Goal: Task Accomplishment & Management: Complete application form

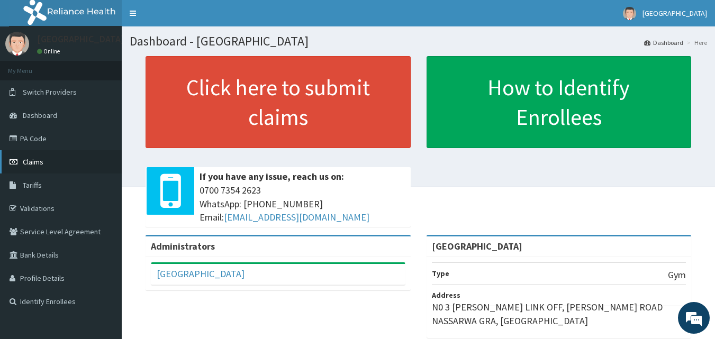
click at [61, 164] on link "Claims" at bounding box center [61, 161] width 122 height 23
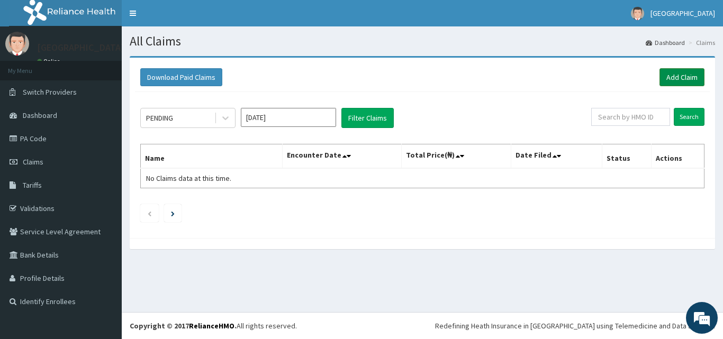
click at [669, 80] on link "Add Claim" at bounding box center [681, 77] width 45 height 18
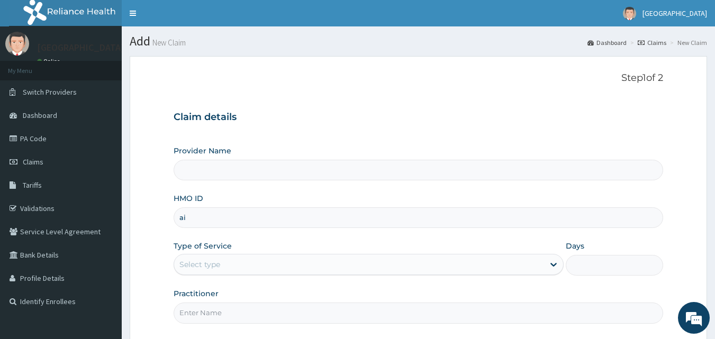
type input "a"
type input "[GEOGRAPHIC_DATA]"
type input "1"
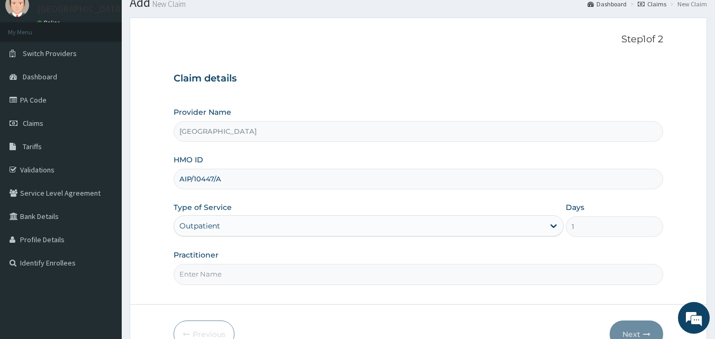
scroll to position [57, 0]
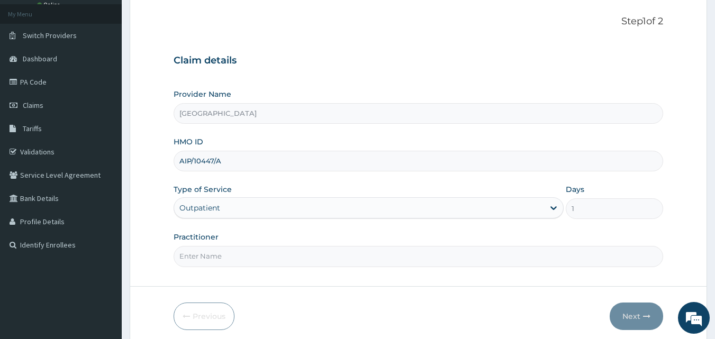
type input "AIP/10447/A"
click at [246, 257] on input "Practitioner" at bounding box center [419, 256] width 490 height 21
type input "BALARABE"
click at [630, 312] on button "Next" at bounding box center [636, 317] width 53 height 28
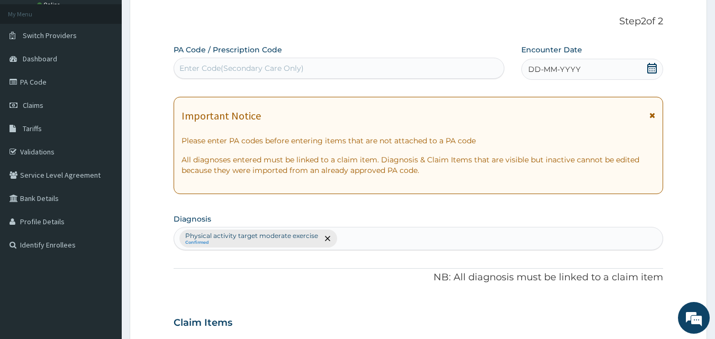
click at [311, 66] on div "Enter Code(Secondary Care Only)" at bounding box center [339, 68] width 330 height 17
type input "PA/0F8158"
click at [654, 67] on icon at bounding box center [652, 68] width 10 height 11
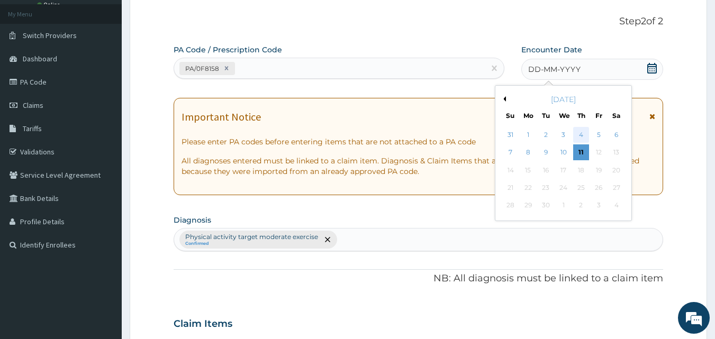
click at [585, 135] on div "4" at bounding box center [581, 135] width 16 height 16
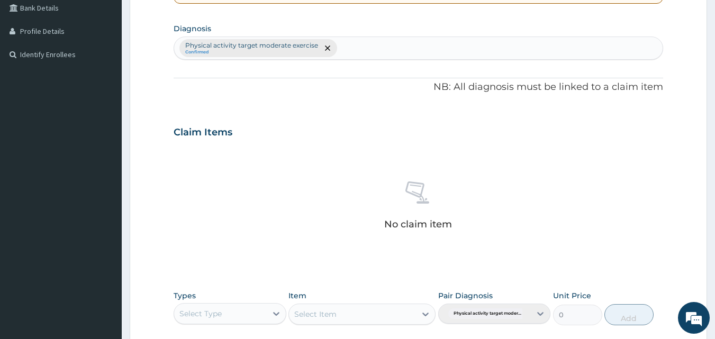
scroll to position [424, 0]
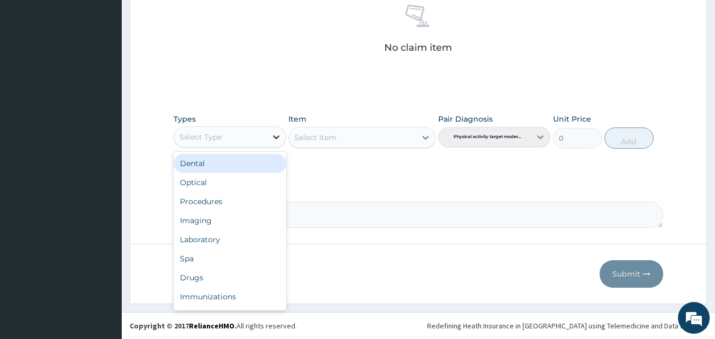
click at [273, 137] on icon at bounding box center [276, 137] width 11 height 11
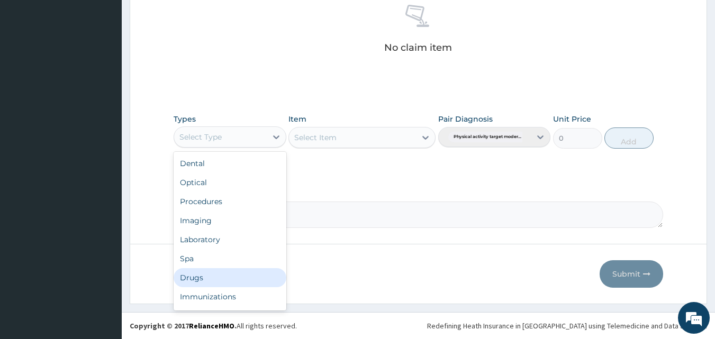
scroll to position [36, 0]
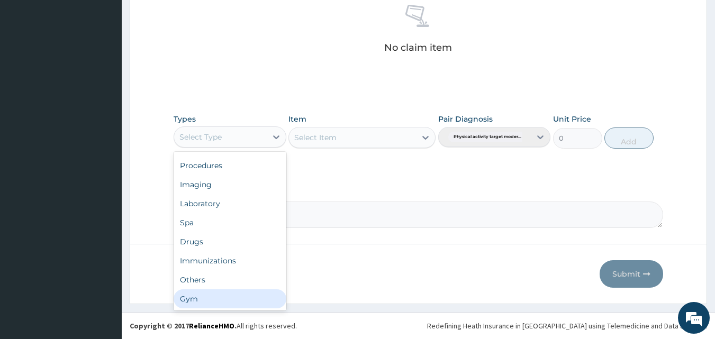
click at [196, 294] on div "Gym" at bounding box center [230, 298] width 113 height 19
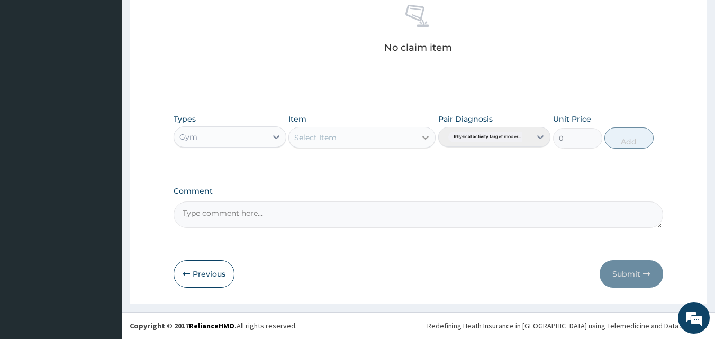
click at [421, 140] on icon at bounding box center [425, 137] width 11 height 11
click at [388, 168] on div "GYM SESSION" at bounding box center [361, 164] width 147 height 19
click at [627, 134] on button "Add" at bounding box center [628, 138] width 49 height 21
type input "0"
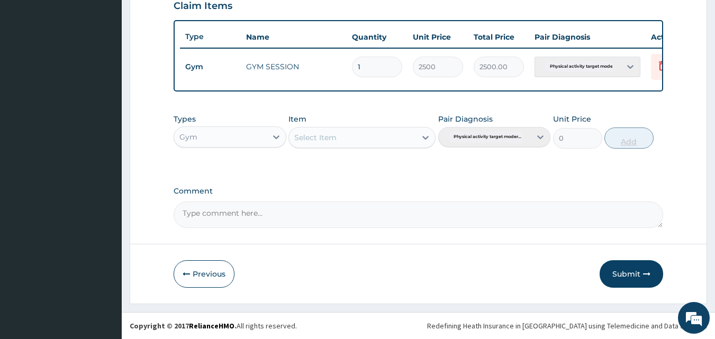
scroll to position [382, 0]
click at [618, 278] on button "Submit" at bounding box center [632, 274] width 64 height 28
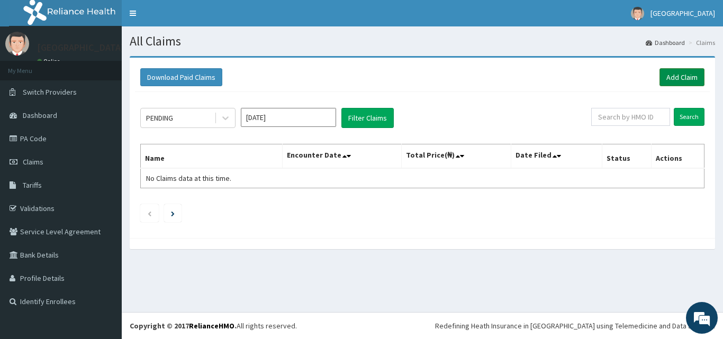
click at [681, 75] on link "Add Claim" at bounding box center [681, 77] width 45 height 18
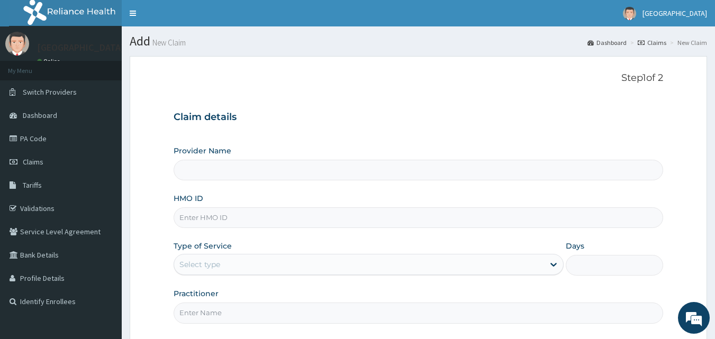
click at [220, 220] on input "HMO ID" at bounding box center [419, 217] width 490 height 21
type input "[GEOGRAPHIC_DATA]"
type input "1"
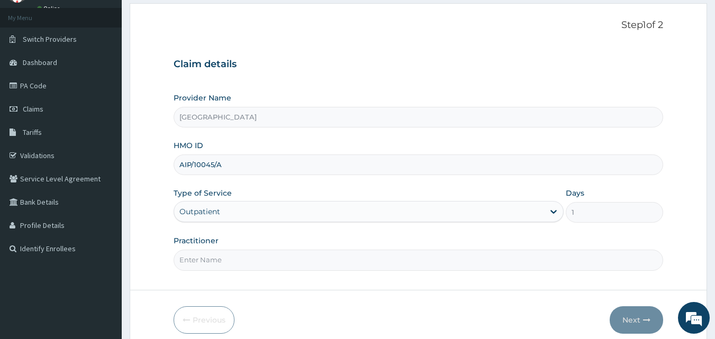
scroll to position [67, 0]
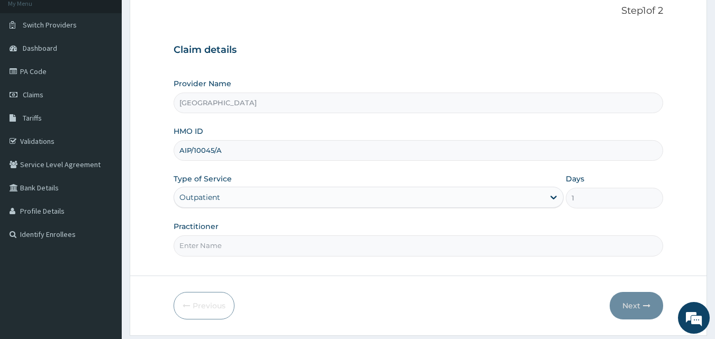
type input "AIP/10045/A"
click at [215, 241] on input "Practitioner" at bounding box center [419, 245] width 490 height 21
type input "AMINU"
click at [632, 309] on button "Next" at bounding box center [636, 306] width 53 height 28
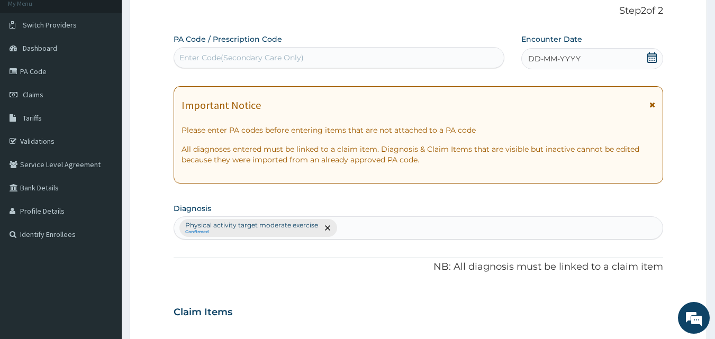
click at [467, 57] on div "Enter Code(Secondary Care Only)" at bounding box center [339, 57] width 330 height 17
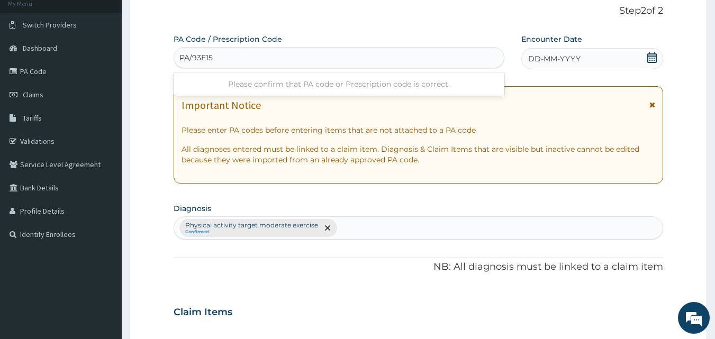
type input "PA/93E15E"
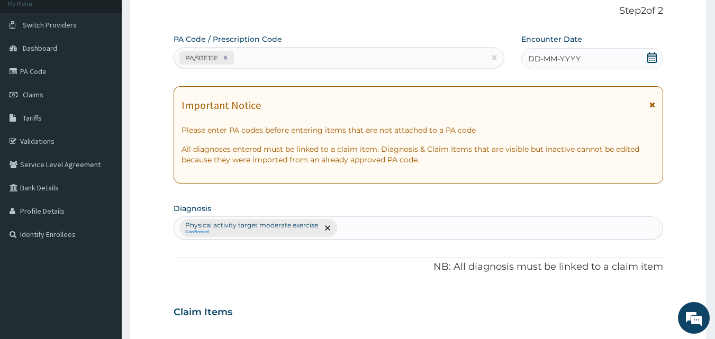
click at [649, 57] on icon at bounding box center [652, 57] width 11 height 11
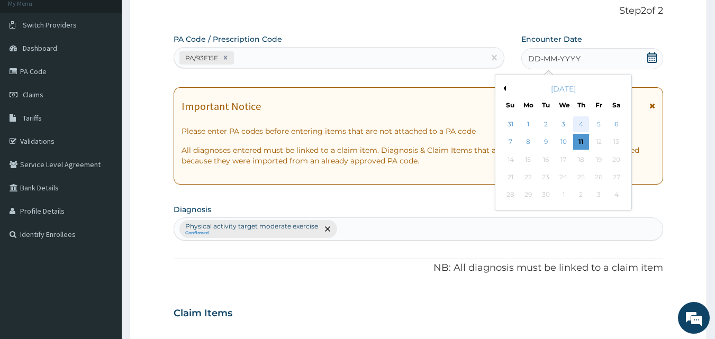
click at [578, 125] on div "4" at bounding box center [581, 124] width 16 height 16
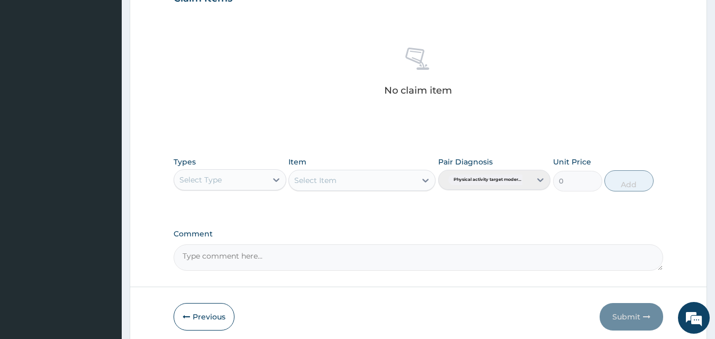
scroll to position [406, 0]
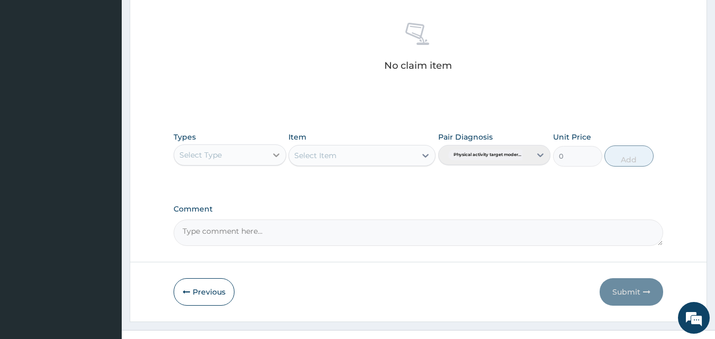
click at [278, 153] on icon at bounding box center [276, 155] width 11 height 11
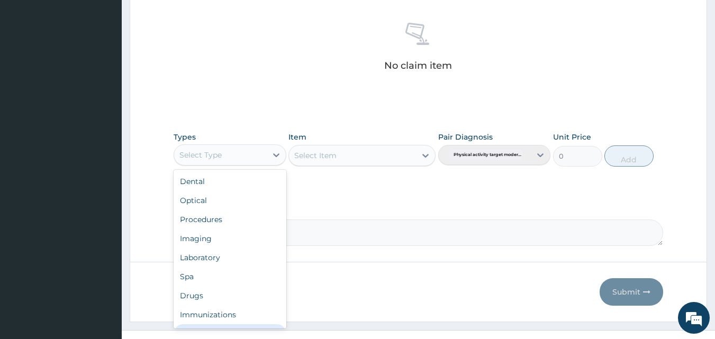
scroll to position [36, 0]
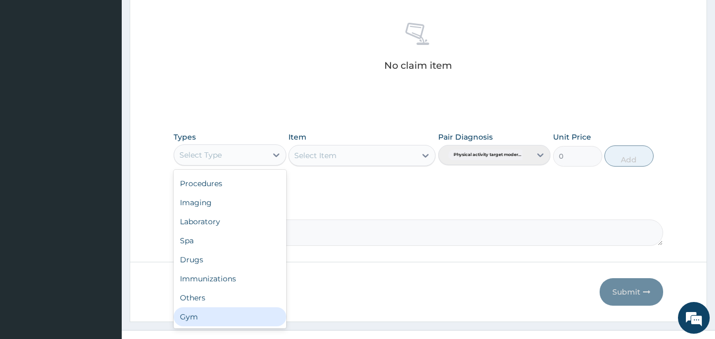
click at [222, 312] on div "Gym" at bounding box center [230, 316] width 113 height 19
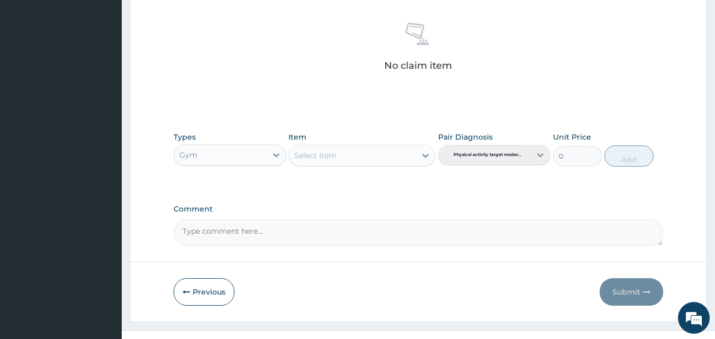
click at [420, 156] on icon at bounding box center [425, 155] width 11 height 11
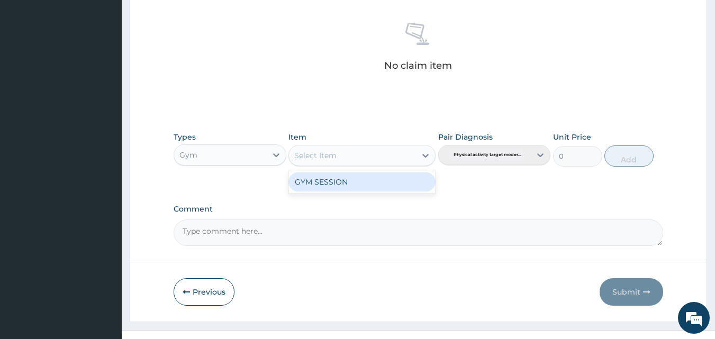
click at [397, 187] on div "GYM SESSION" at bounding box center [361, 182] width 147 height 19
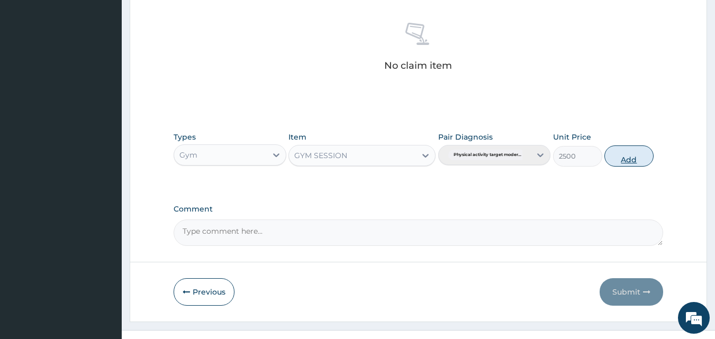
click at [640, 152] on button "Add" at bounding box center [628, 156] width 49 height 21
type input "0"
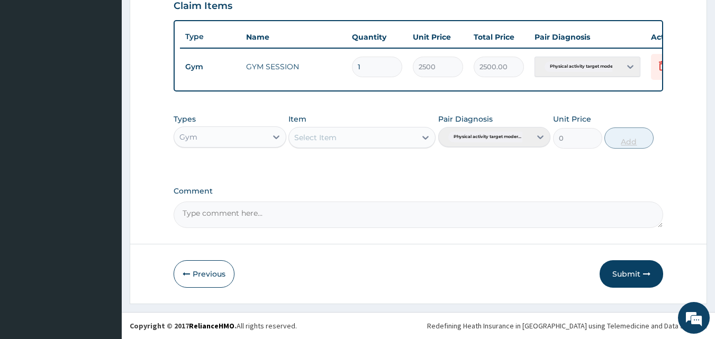
scroll to position [382, 0]
click at [624, 276] on button "Submit" at bounding box center [632, 274] width 64 height 28
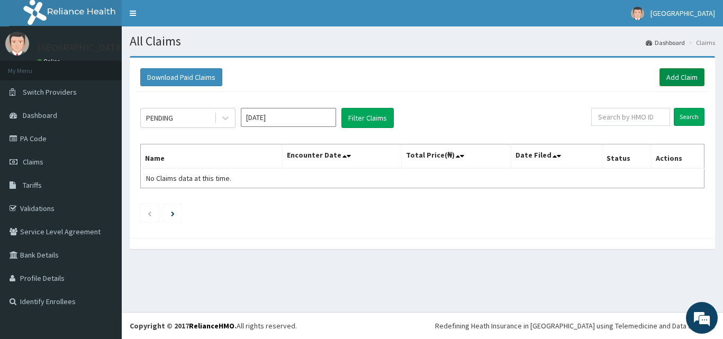
click at [675, 79] on link "Add Claim" at bounding box center [681, 77] width 45 height 18
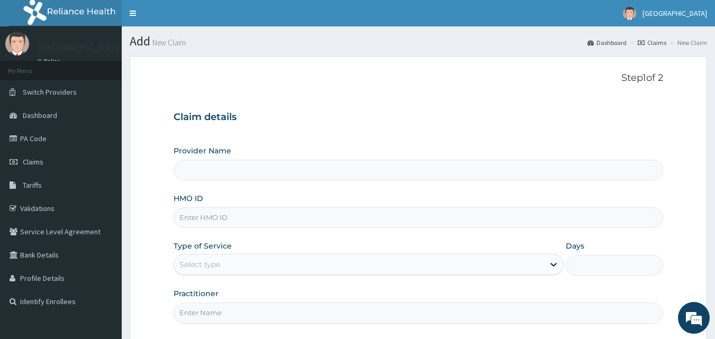
type input "[GEOGRAPHIC_DATA]"
type input "1"
click at [234, 215] on input "HMO ID" at bounding box center [419, 217] width 490 height 21
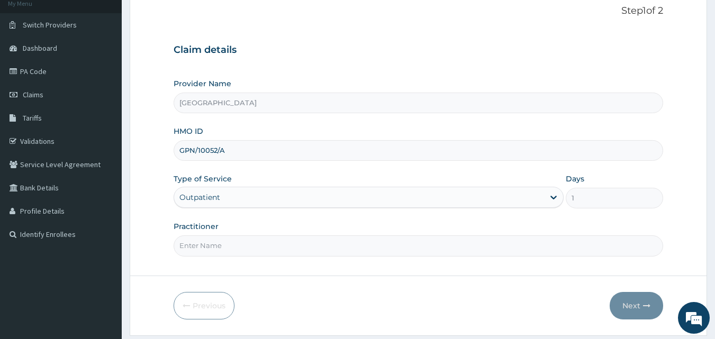
scroll to position [85, 0]
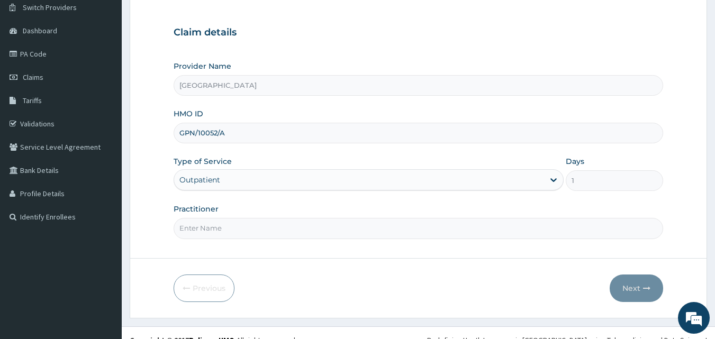
type input "GPN/10052/A"
click at [230, 229] on input "Practitioner" at bounding box center [419, 228] width 490 height 21
type input "PA/EB173D"
click at [622, 287] on button "Next" at bounding box center [636, 289] width 53 height 28
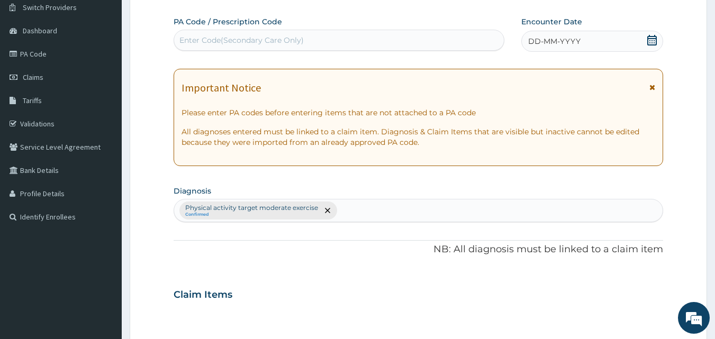
click at [291, 42] on div "Enter Code(Secondary Care Only)" at bounding box center [241, 40] width 124 height 11
type input "PA/EB173D"
click at [650, 40] on icon at bounding box center [652, 40] width 10 height 11
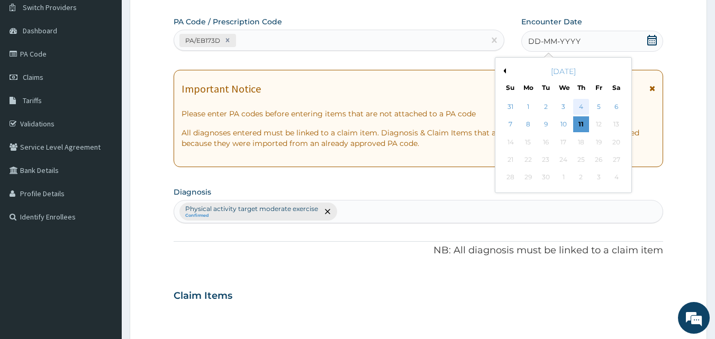
click at [581, 108] on div "4" at bounding box center [581, 107] width 16 height 16
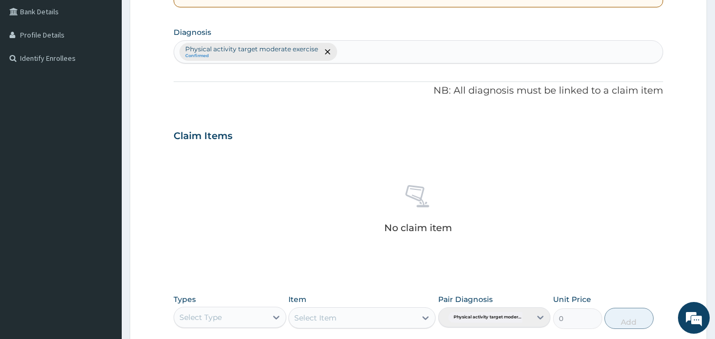
scroll to position [424, 0]
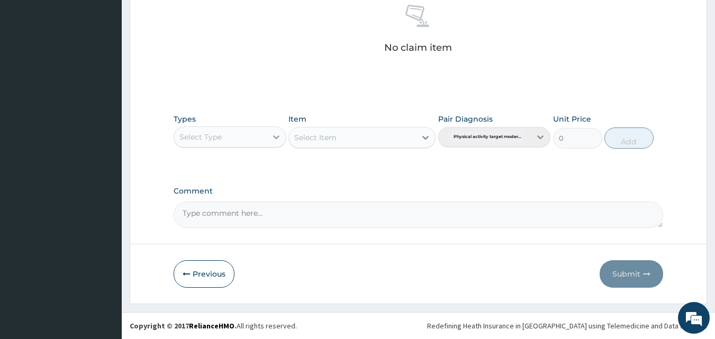
click at [276, 138] on icon at bounding box center [276, 137] width 6 height 4
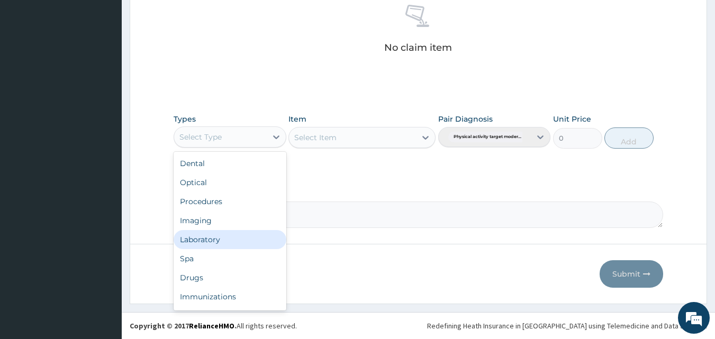
scroll to position [36, 0]
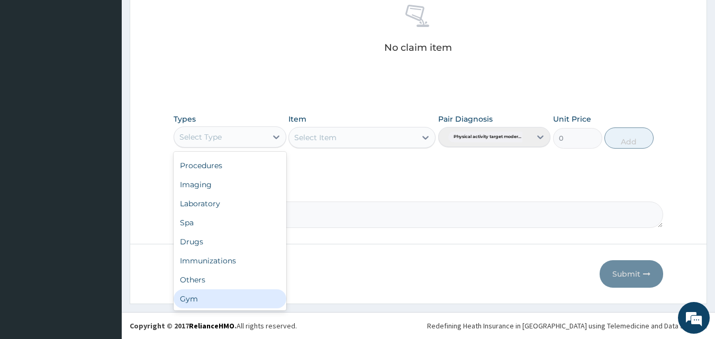
click at [208, 296] on div "Gym" at bounding box center [230, 298] width 113 height 19
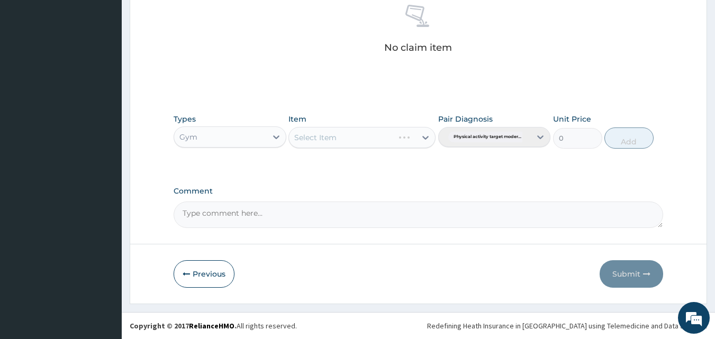
click at [420, 141] on div "Select Item" at bounding box center [361, 137] width 147 height 21
click at [424, 139] on icon at bounding box center [425, 137] width 11 height 11
click at [394, 166] on div "GYM SESSION" at bounding box center [361, 164] width 147 height 19
click at [625, 133] on button "Add" at bounding box center [628, 138] width 49 height 21
type input "0"
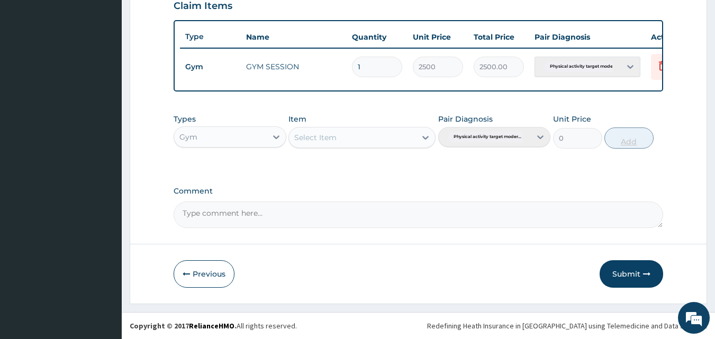
scroll to position [382, 0]
click at [617, 266] on button "Submit" at bounding box center [632, 274] width 64 height 28
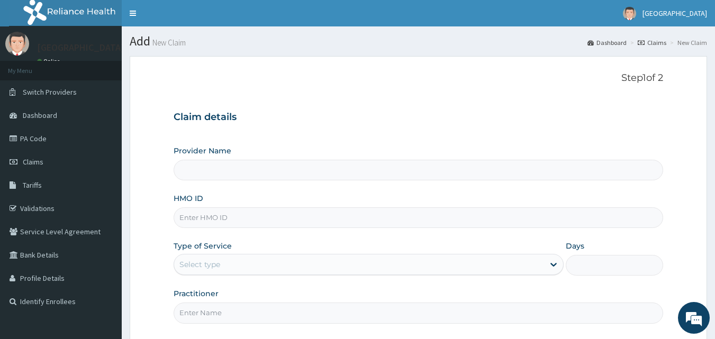
type input "[GEOGRAPHIC_DATA]"
type input "1"
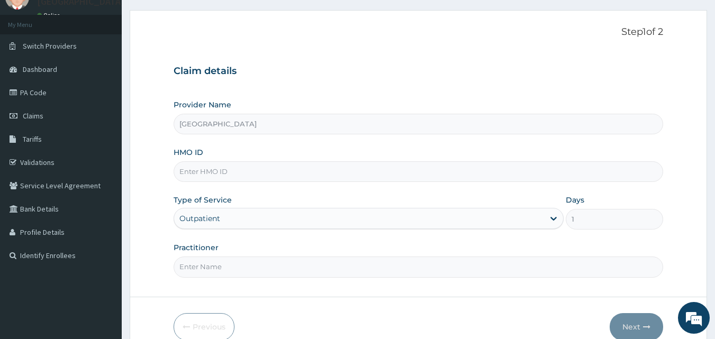
scroll to position [60, 0]
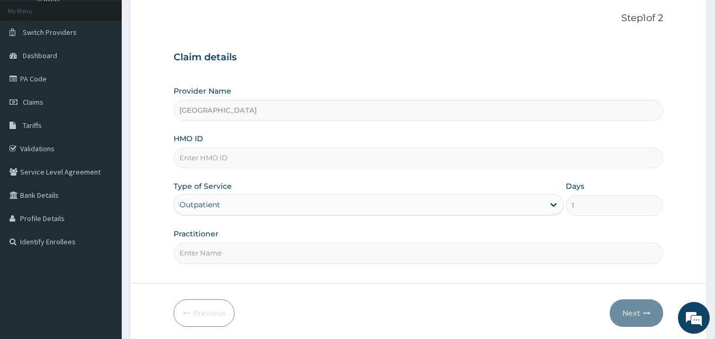
click at [262, 157] on input "HMO ID" at bounding box center [419, 158] width 490 height 21
type input "GBI/10256/A"
click at [238, 250] on input "Practitioner" at bounding box center [419, 253] width 490 height 21
type input "MAKKO"
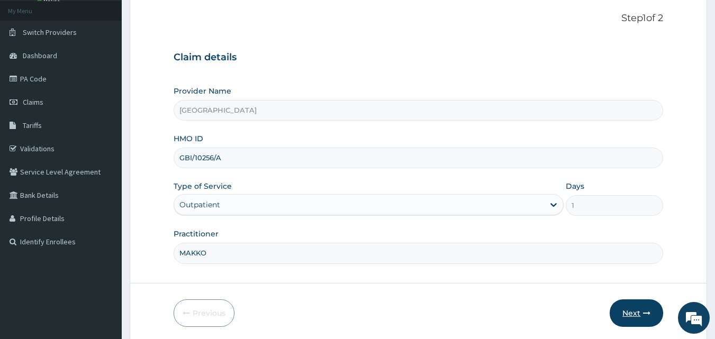
click at [635, 310] on button "Next" at bounding box center [636, 314] width 53 height 28
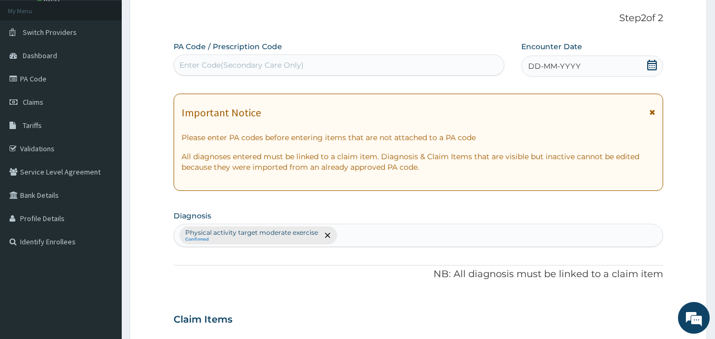
click at [333, 59] on div "Enter Code(Secondary Care Only)" at bounding box center [339, 65] width 330 height 17
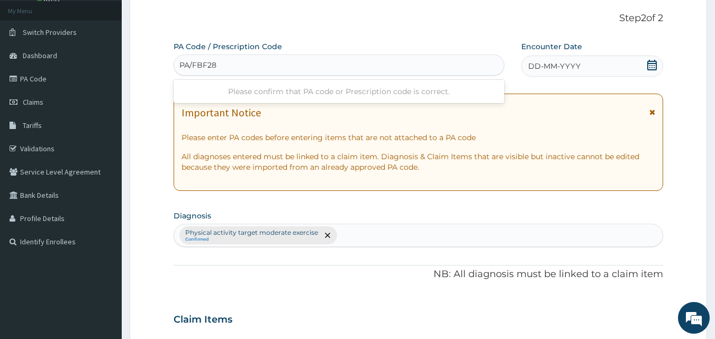
type input "PA/FBF28F"
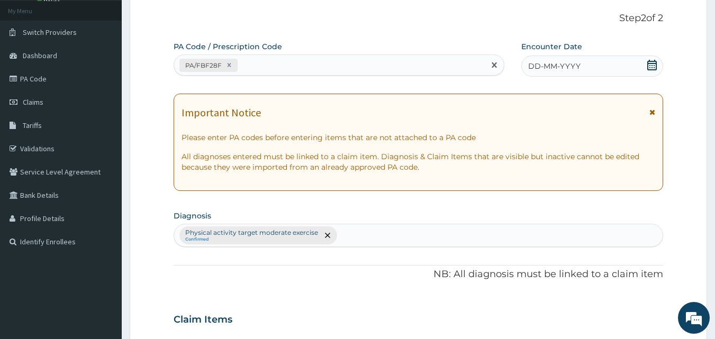
click at [653, 64] on icon at bounding box center [652, 65] width 11 height 11
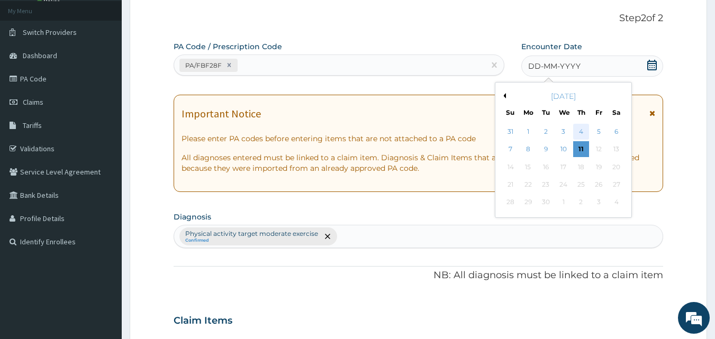
click at [579, 132] on div "4" at bounding box center [581, 132] width 16 height 16
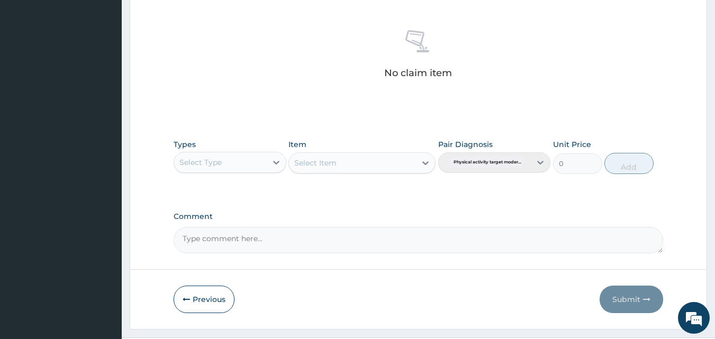
scroll to position [424, 0]
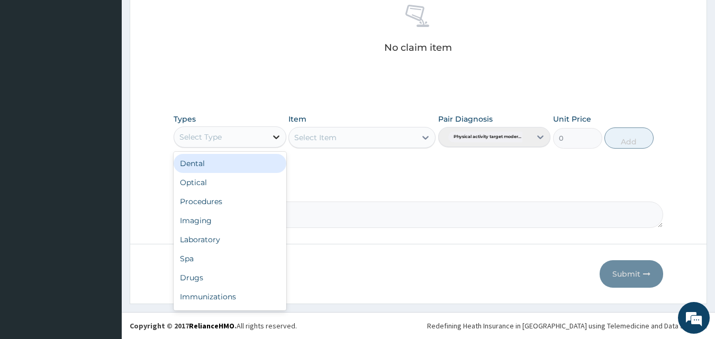
click at [278, 136] on icon at bounding box center [276, 137] width 6 height 4
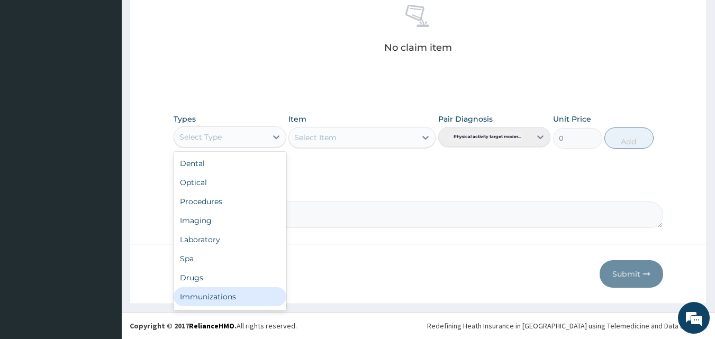
scroll to position [36, 0]
click at [212, 295] on div "Gym" at bounding box center [230, 298] width 113 height 19
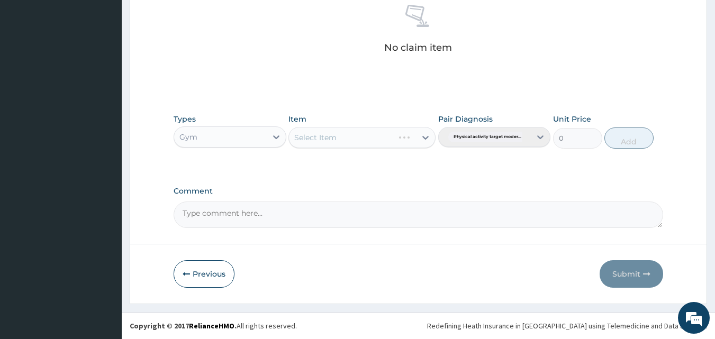
click at [422, 138] on div "Select Item" at bounding box center [361, 137] width 147 height 21
click at [425, 140] on icon at bounding box center [425, 137] width 11 height 11
click at [393, 169] on div "GYM SESSION" at bounding box center [361, 164] width 147 height 19
click at [625, 135] on button "Add" at bounding box center [628, 138] width 49 height 21
type input "0"
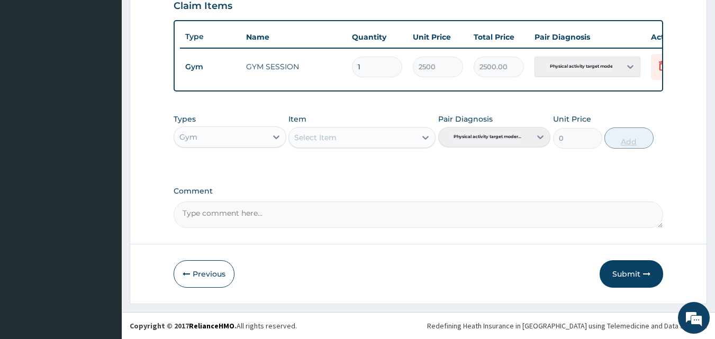
scroll to position [382, 0]
click at [613, 276] on button "Submit" at bounding box center [632, 274] width 64 height 28
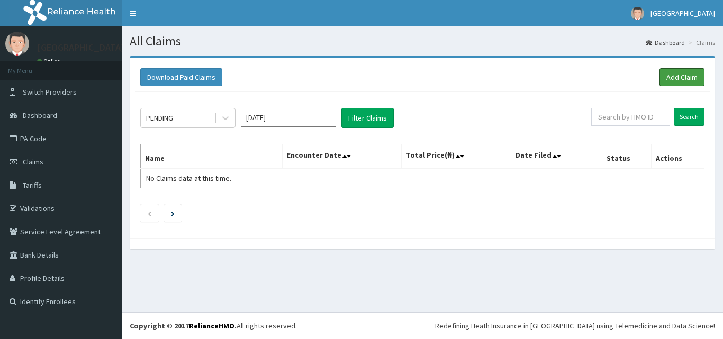
click at [683, 75] on link "Add Claim" at bounding box center [681, 77] width 45 height 18
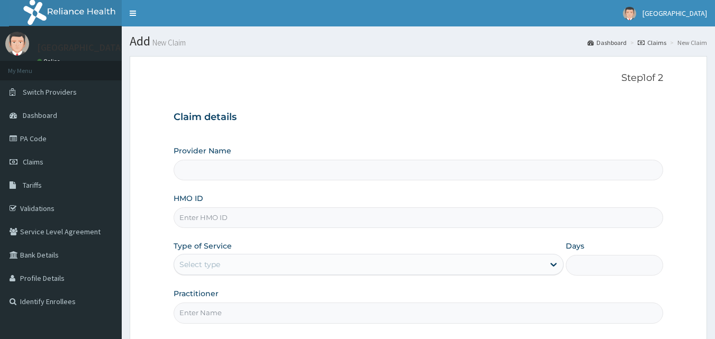
click at [218, 217] on input "HMO ID" at bounding box center [419, 217] width 490 height 21
type input "SL"
type input "[GEOGRAPHIC_DATA]"
type input "1"
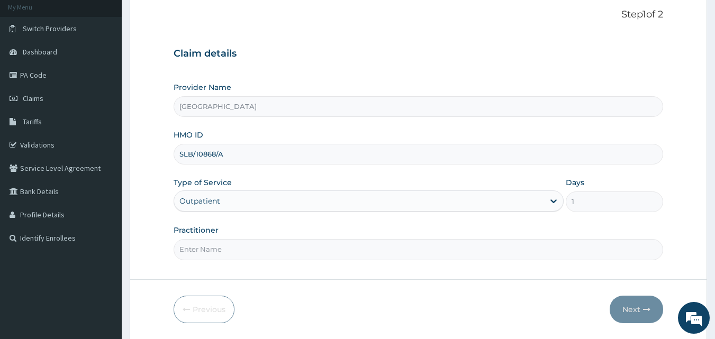
scroll to position [99, 0]
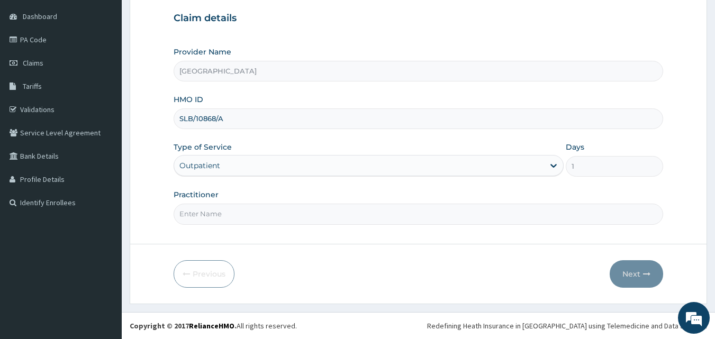
type input "SLB/10868/A"
click at [228, 220] on input "Practitioner" at bounding box center [419, 214] width 490 height 21
type input "PA/916964"
click at [635, 268] on button "Next" at bounding box center [636, 274] width 53 height 28
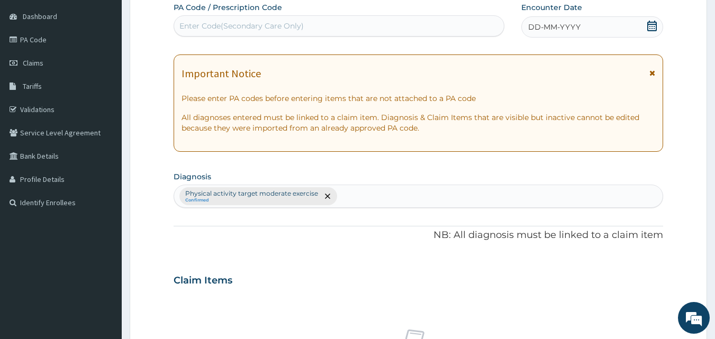
click at [366, 26] on div "Enter Code(Secondary Care Only)" at bounding box center [339, 25] width 330 height 17
type input "PA/916964"
click at [653, 25] on icon at bounding box center [652, 26] width 11 height 11
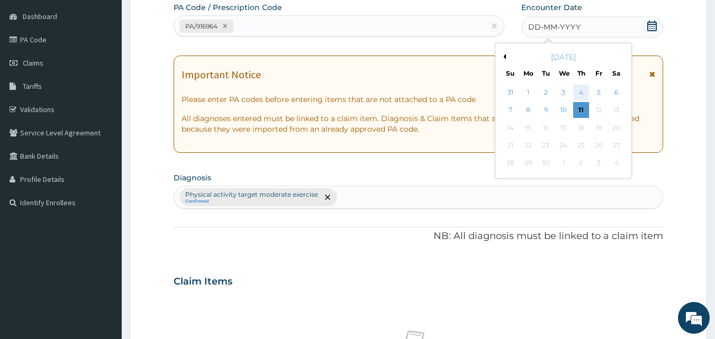
click at [581, 94] on div "4" at bounding box center [581, 93] width 16 height 16
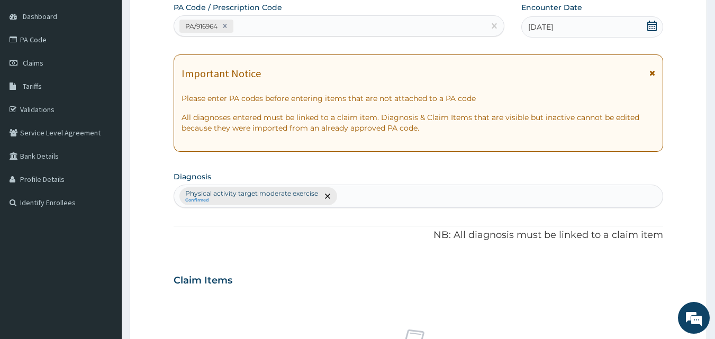
scroll to position [424, 0]
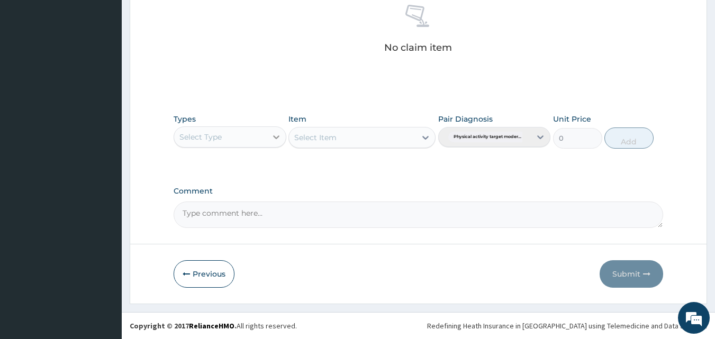
click at [276, 134] on icon at bounding box center [276, 137] width 11 height 11
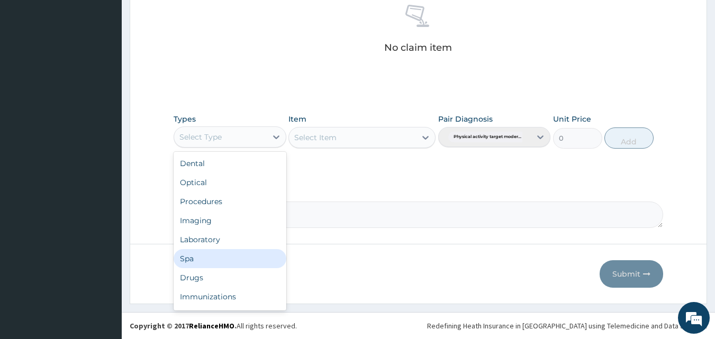
scroll to position [36, 0]
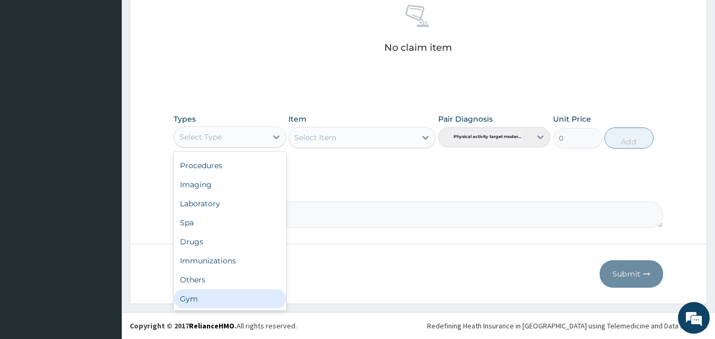
click at [209, 298] on div "Gym" at bounding box center [230, 298] width 113 height 19
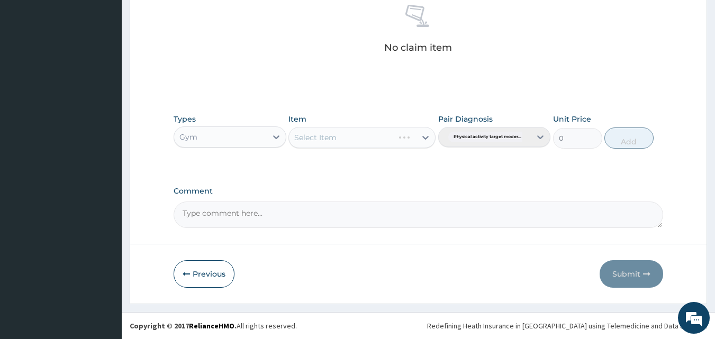
click at [426, 138] on div "Select Item" at bounding box center [361, 137] width 147 height 21
click at [425, 140] on icon at bounding box center [425, 137] width 11 height 11
click at [404, 162] on div "GYM SESSION" at bounding box center [361, 164] width 147 height 19
click at [625, 143] on button "Add" at bounding box center [628, 138] width 49 height 21
type input "0"
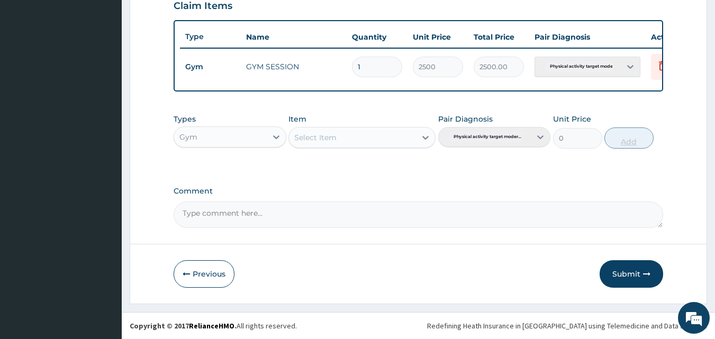
scroll to position [382, 0]
click at [615, 270] on button "Submit" at bounding box center [632, 274] width 64 height 28
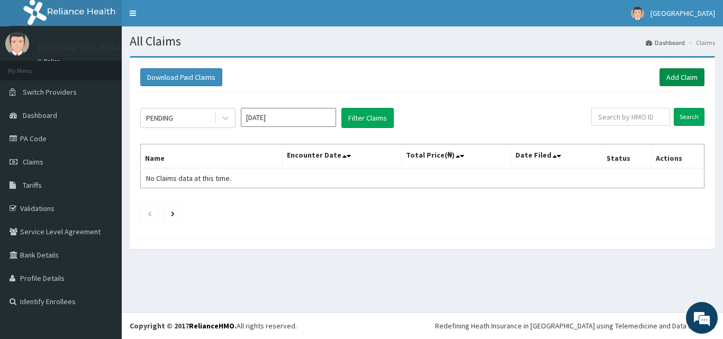
click at [670, 77] on link "Add Claim" at bounding box center [681, 77] width 45 height 18
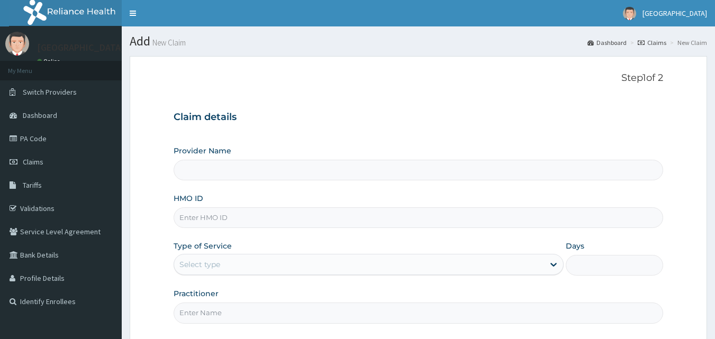
click at [201, 219] on input "HMO ID" at bounding box center [419, 217] width 490 height 21
type input "[GEOGRAPHIC_DATA]"
type input "1"
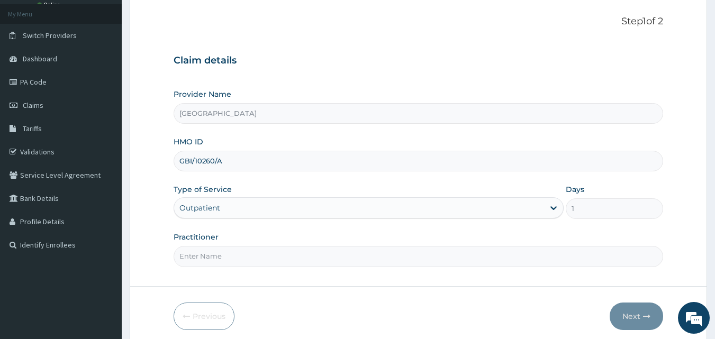
scroll to position [60, 0]
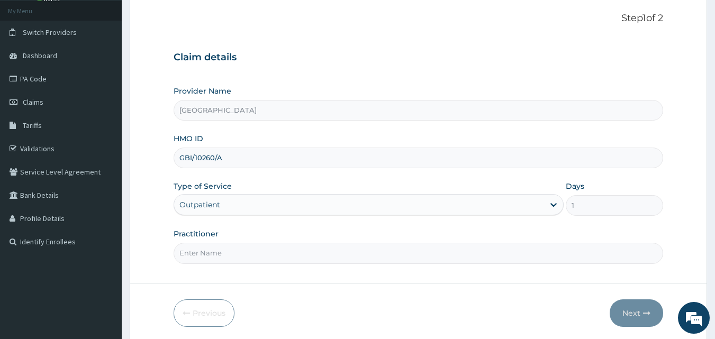
type input "GBI/10260/A"
click at [225, 252] on input "Practitioner" at bounding box center [419, 253] width 490 height 21
type input "NUHU"
click at [636, 309] on button "Next" at bounding box center [636, 314] width 53 height 28
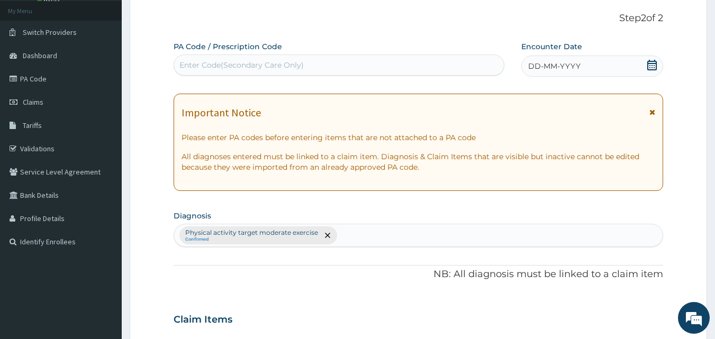
click at [394, 66] on div "Enter Code(Secondary Care Only)" at bounding box center [339, 65] width 330 height 17
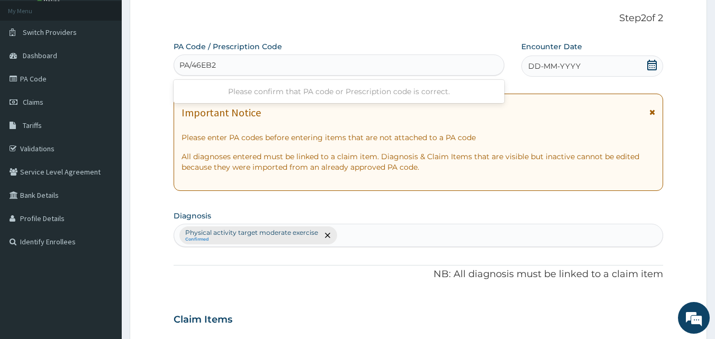
type input "PA/46EB2B"
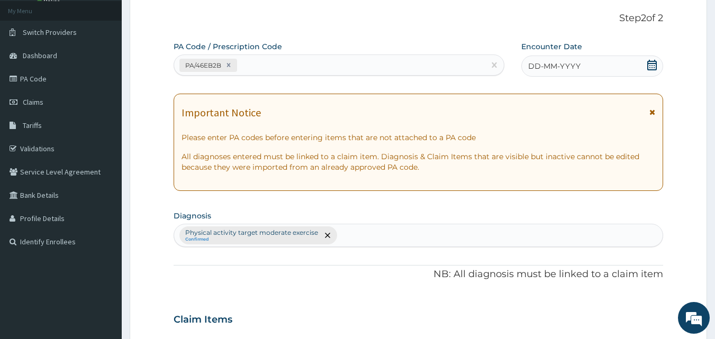
click at [650, 64] on icon at bounding box center [652, 65] width 10 height 11
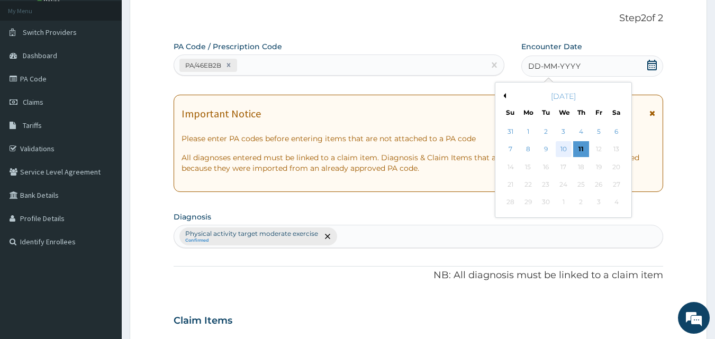
click at [567, 147] on div "10" at bounding box center [564, 150] width 16 height 16
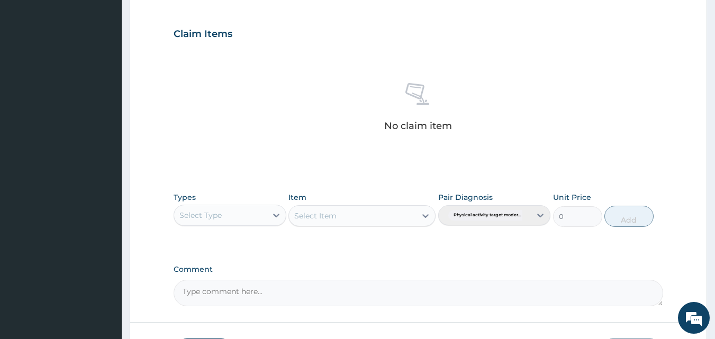
scroll to position [424, 0]
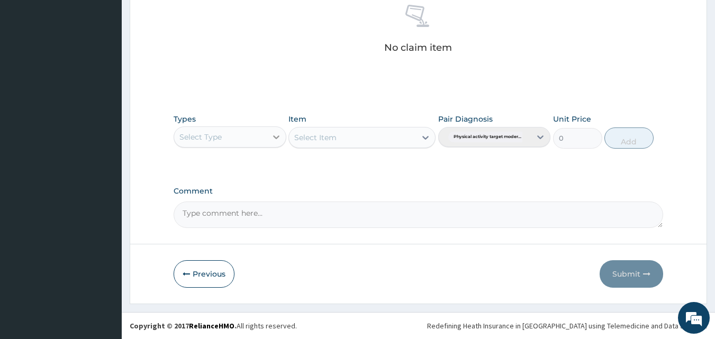
click at [274, 141] on icon at bounding box center [276, 137] width 11 height 11
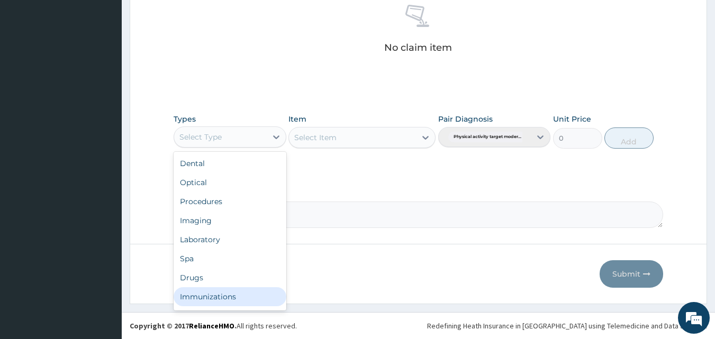
scroll to position [36, 0]
click at [218, 298] on div "Gym" at bounding box center [230, 298] width 113 height 19
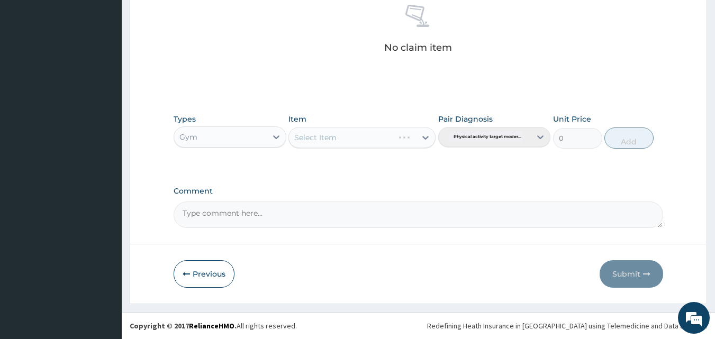
click at [424, 138] on div "Select Item" at bounding box center [361, 137] width 147 height 21
click at [424, 139] on icon at bounding box center [425, 137] width 11 height 11
click at [399, 164] on div "GYM SESSION" at bounding box center [361, 164] width 147 height 19
click at [622, 140] on button "Add" at bounding box center [628, 138] width 49 height 21
type input "0"
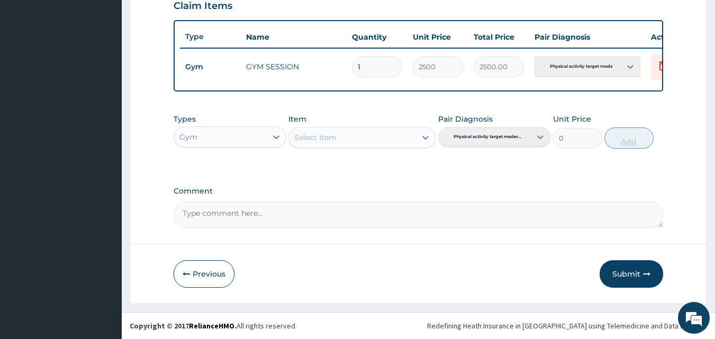
scroll to position [382, 0]
click at [618, 273] on button "Submit" at bounding box center [632, 274] width 64 height 28
